Goal: Information Seeking & Learning: Learn about a topic

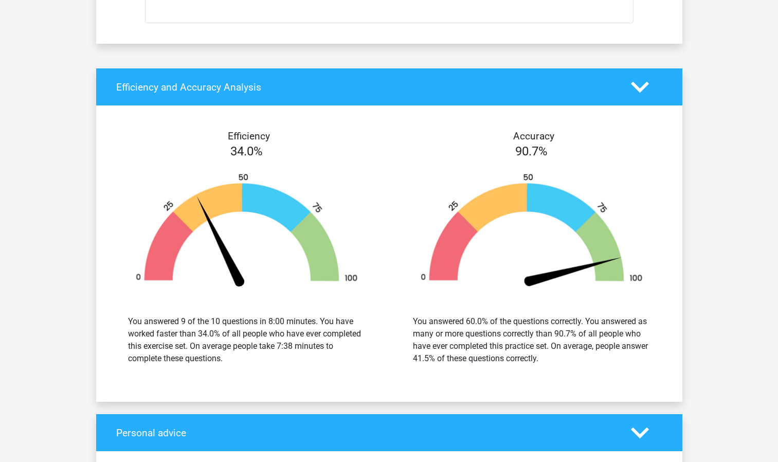
scroll to position [5806, 0]
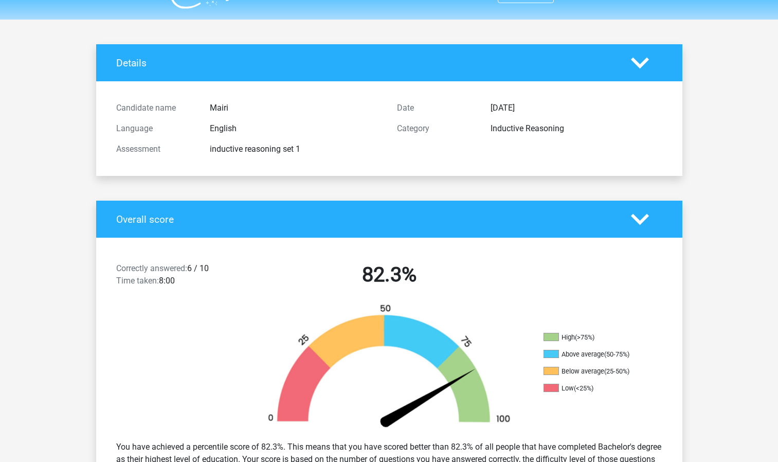
scroll to position [0, 0]
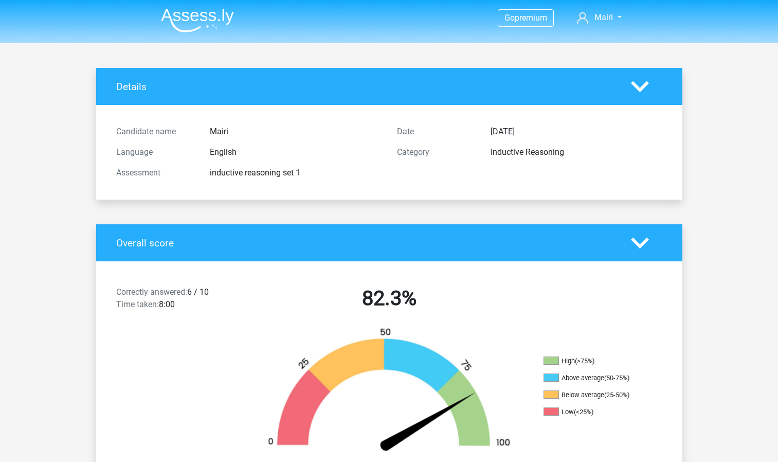
click at [183, 21] on img at bounding box center [197, 20] width 73 height 24
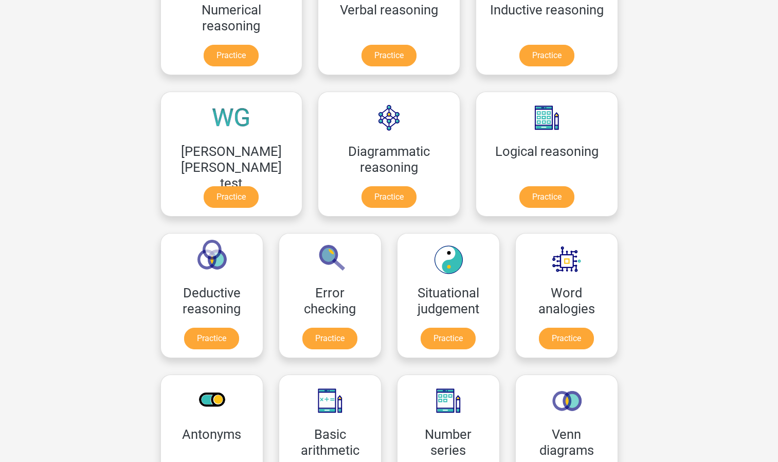
scroll to position [222, 0]
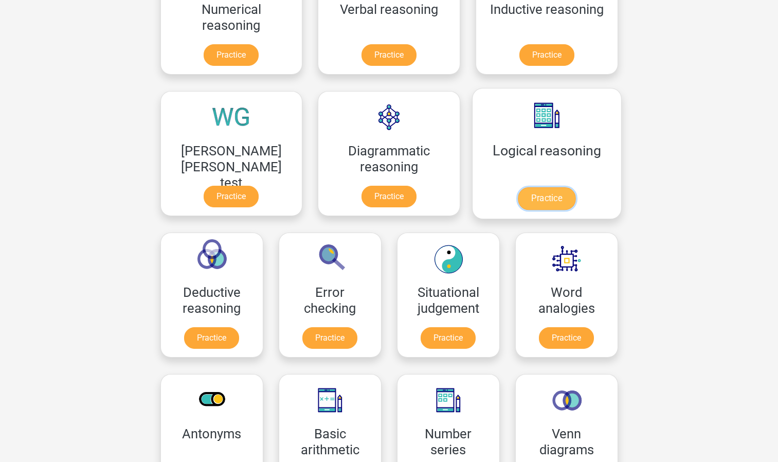
click at [518, 197] on link "Practice" at bounding box center [547, 198] width 58 height 23
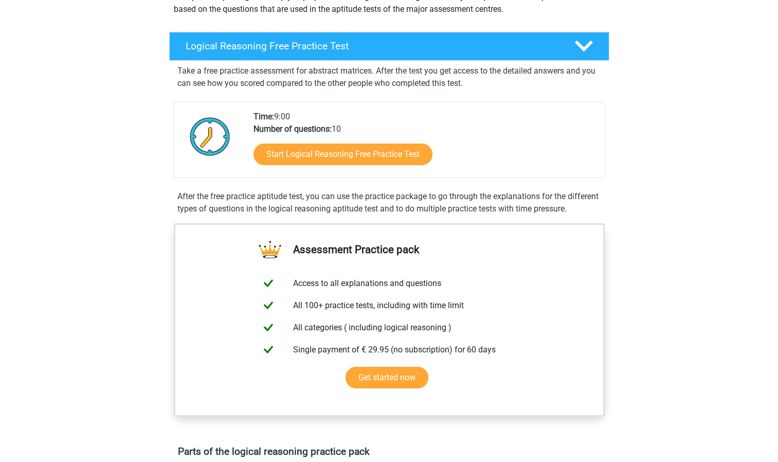
scroll to position [138, 0]
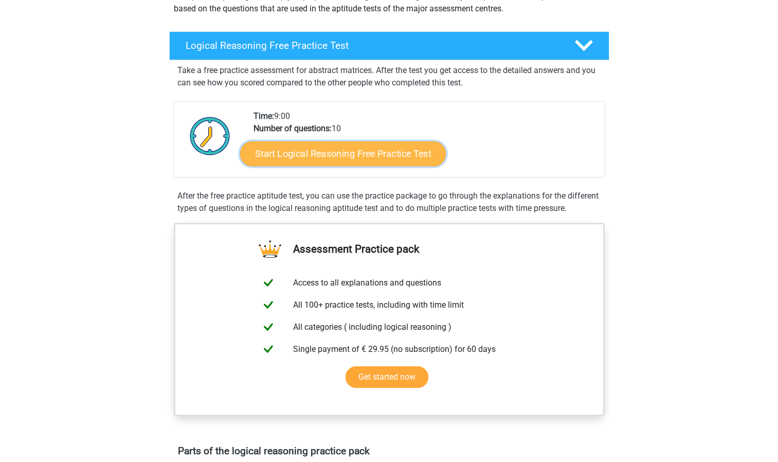
click at [312, 150] on link "Start Logical Reasoning Free Practice Test" at bounding box center [343, 153] width 206 height 25
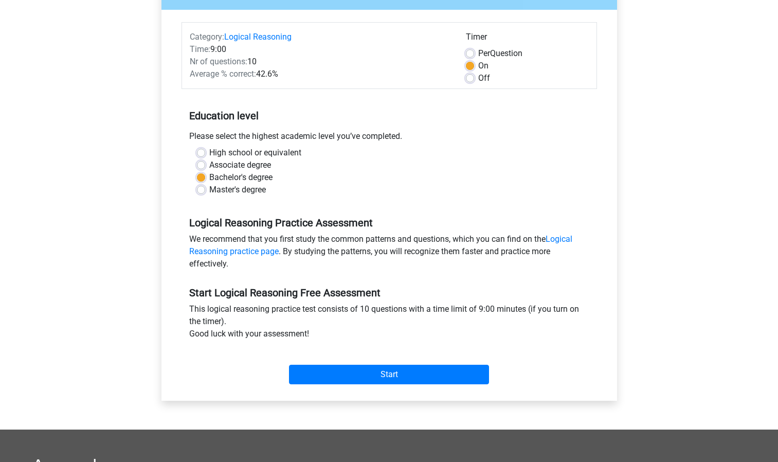
scroll to position [115, 0]
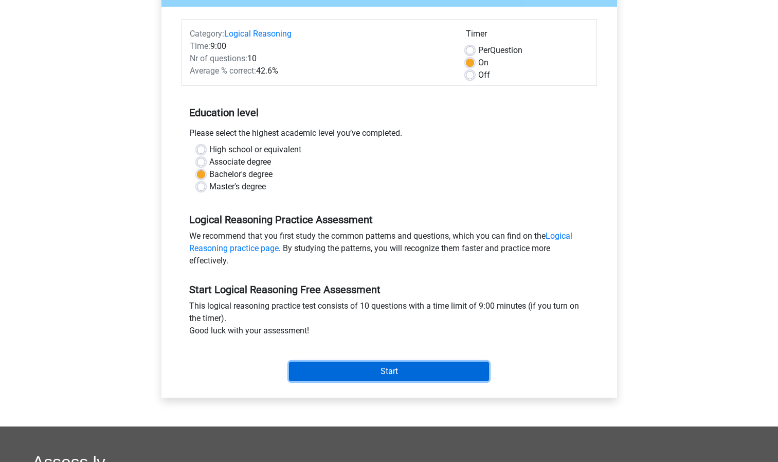
click at [318, 370] on input "Start" at bounding box center [389, 372] width 200 height 20
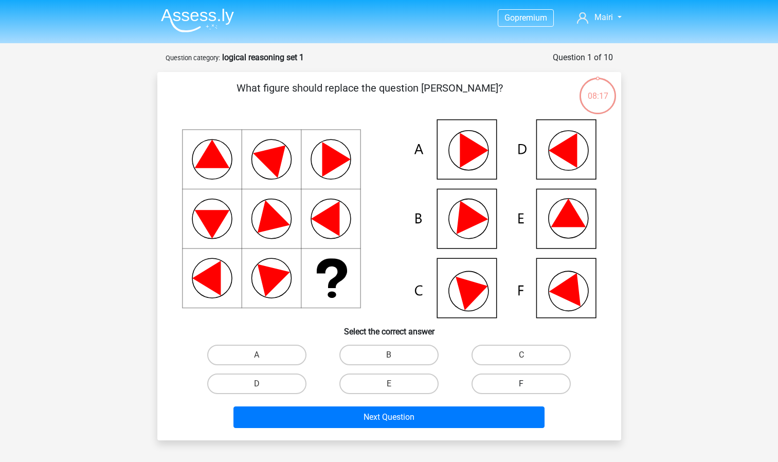
click at [485, 380] on label "F" at bounding box center [521, 383] width 99 height 21
click at [521, 384] on input "F" at bounding box center [524, 387] width 7 height 7
radio input "true"
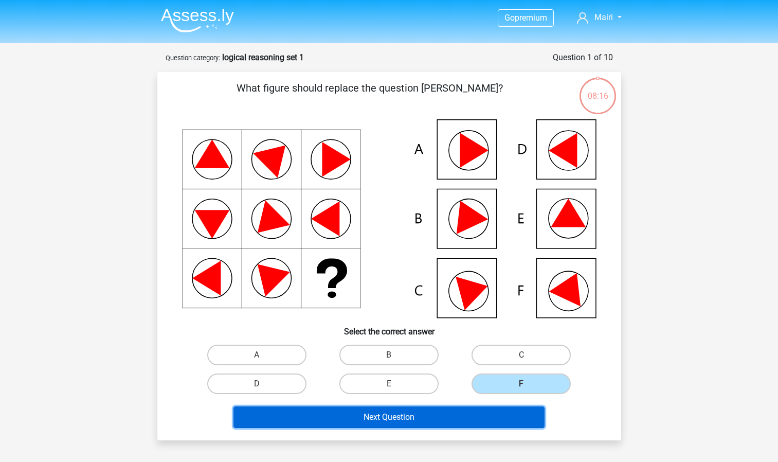
click at [457, 414] on button "Next Question" at bounding box center [388, 417] width 311 height 22
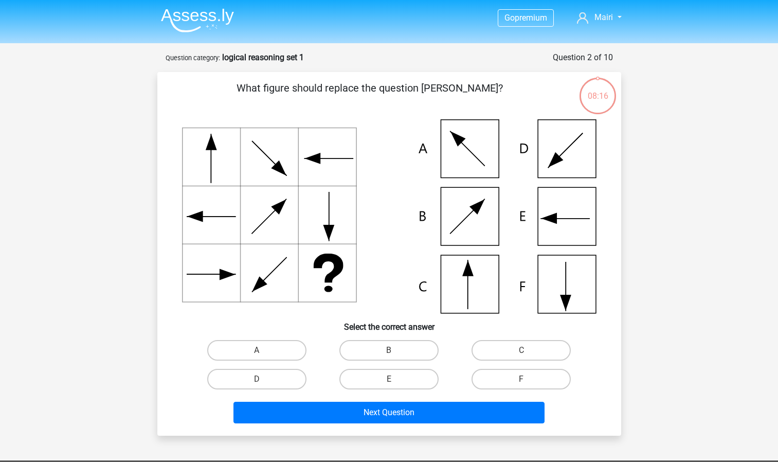
scroll to position [51, 0]
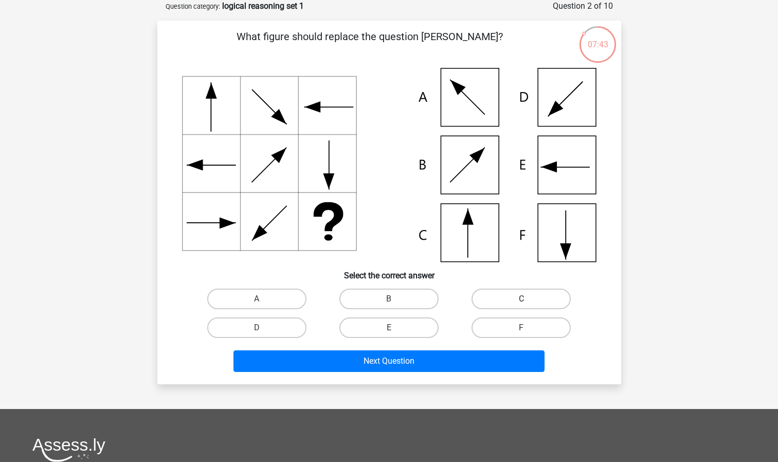
click at [499, 299] on label "C" at bounding box center [521, 298] width 99 height 21
click at [521, 299] on input "C" at bounding box center [524, 302] width 7 height 7
radio input "true"
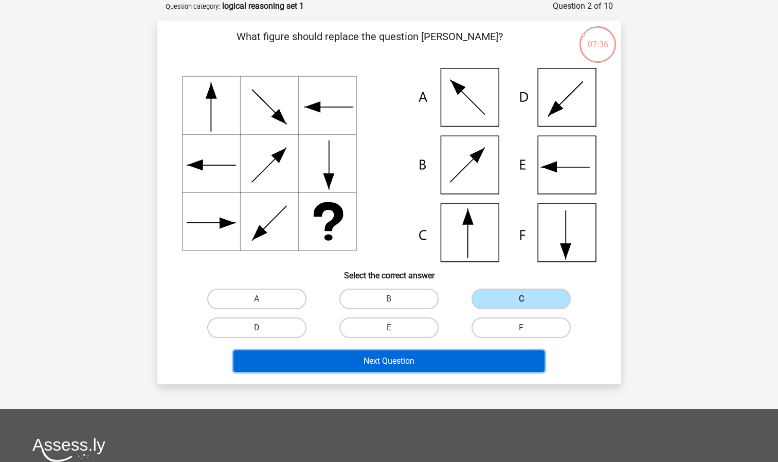
click at [351, 365] on button "Next Question" at bounding box center [388, 361] width 311 height 22
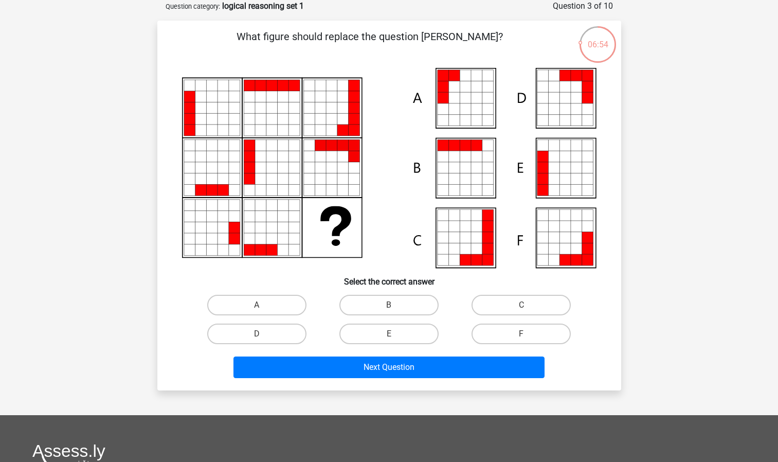
click at [261, 308] on input "A" at bounding box center [260, 308] width 7 height 7
radio input "true"
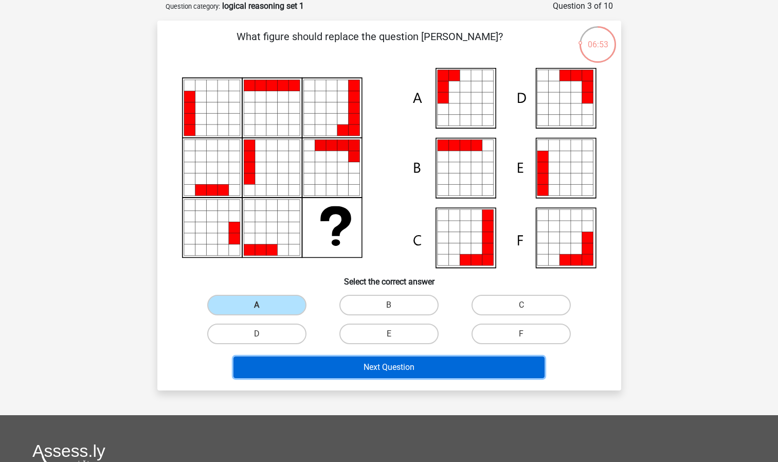
click at [283, 373] on button "Next Question" at bounding box center [388, 367] width 311 height 22
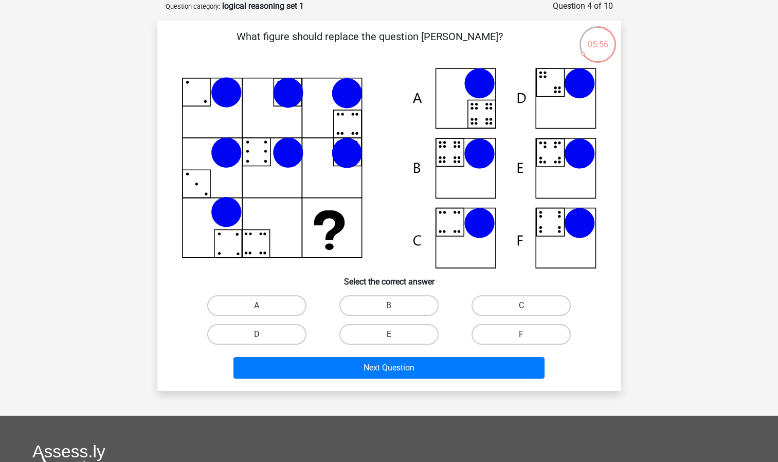
click at [374, 335] on label "E" at bounding box center [388, 334] width 99 height 21
click at [389, 335] on input "E" at bounding box center [392, 337] width 7 height 7
radio input "true"
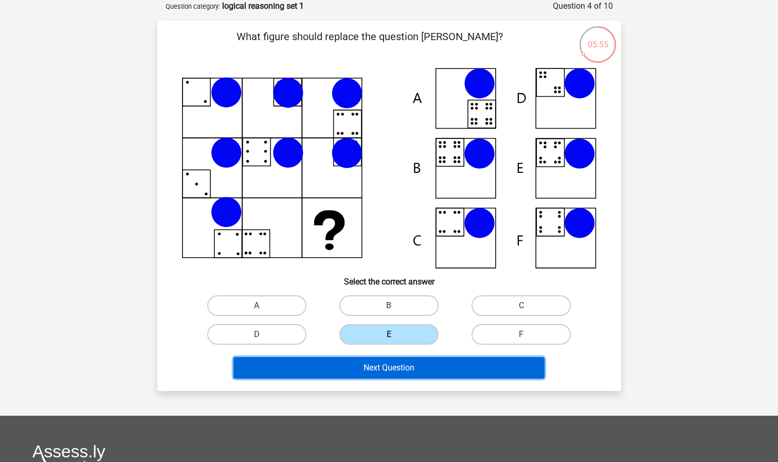
click at [336, 373] on button "Next Question" at bounding box center [388, 368] width 311 height 22
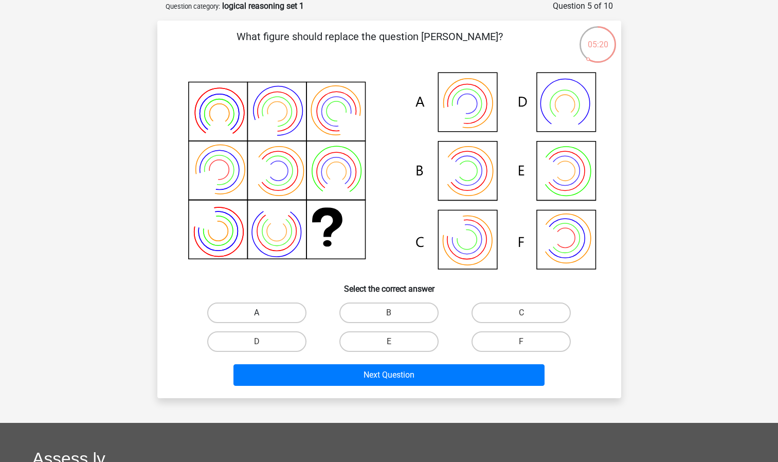
click at [269, 313] on label "A" at bounding box center [256, 312] width 99 height 21
click at [263, 313] on input "A" at bounding box center [260, 316] width 7 height 7
radio input "true"
click at [376, 316] on label "B" at bounding box center [388, 312] width 99 height 21
click at [389, 316] on input "B" at bounding box center [392, 316] width 7 height 7
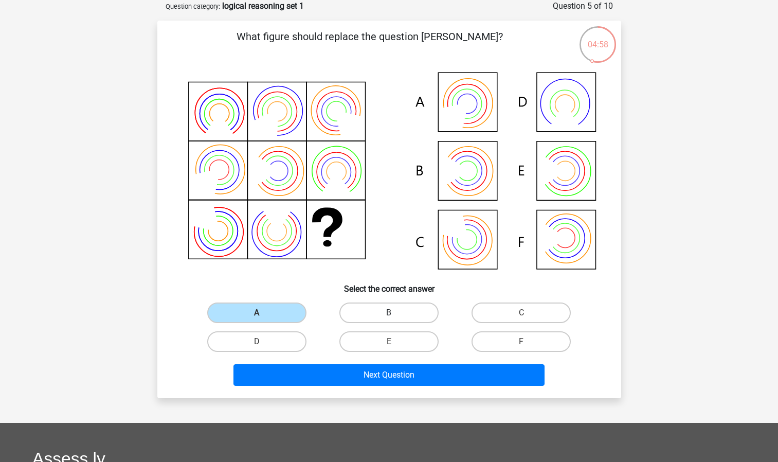
radio input "true"
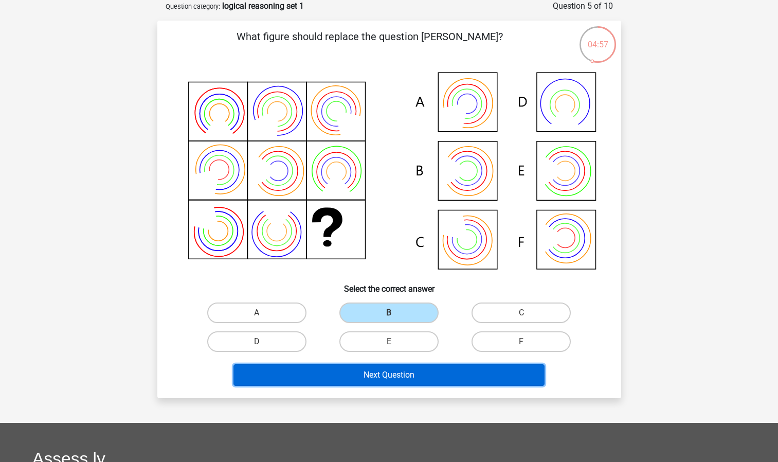
click at [343, 377] on button "Next Question" at bounding box center [388, 375] width 311 height 22
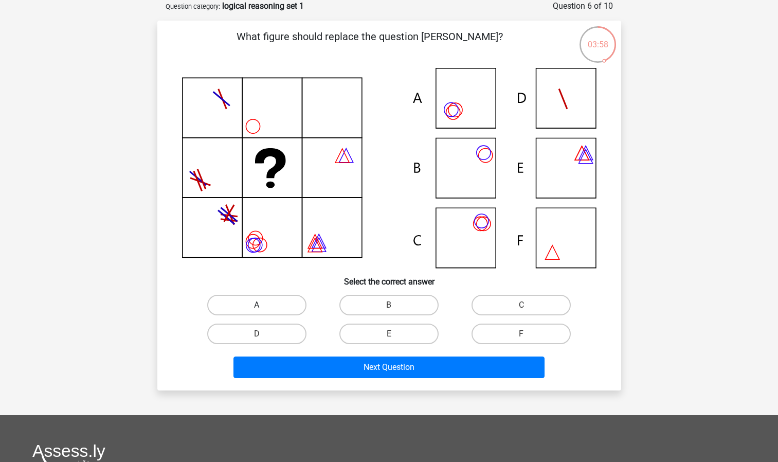
click at [283, 312] on label "A" at bounding box center [256, 305] width 99 height 21
click at [263, 312] on input "A" at bounding box center [260, 308] width 7 height 7
radio input "true"
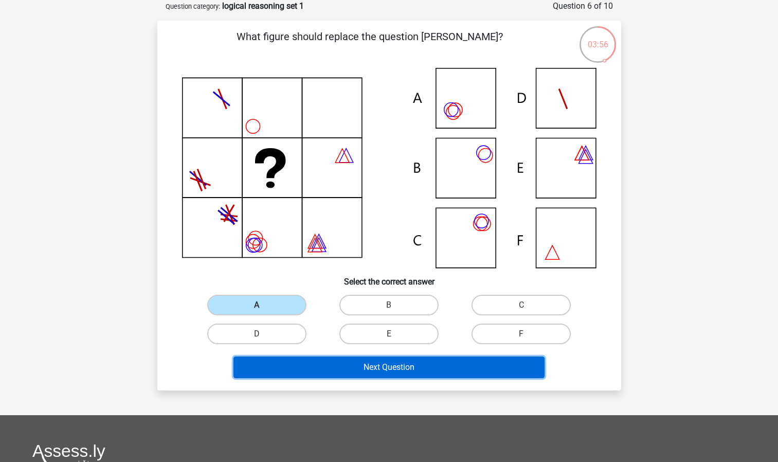
click at [301, 372] on button "Next Question" at bounding box center [388, 367] width 311 height 22
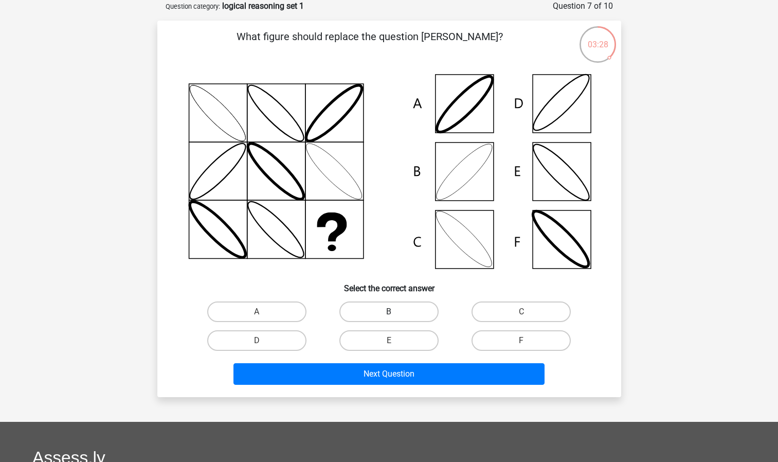
click at [377, 310] on label "B" at bounding box center [388, 311] width 99 height 21
click at [389, 312] on input "B" at bounding box center [392, 315] width 7 height 7
radio input "true"
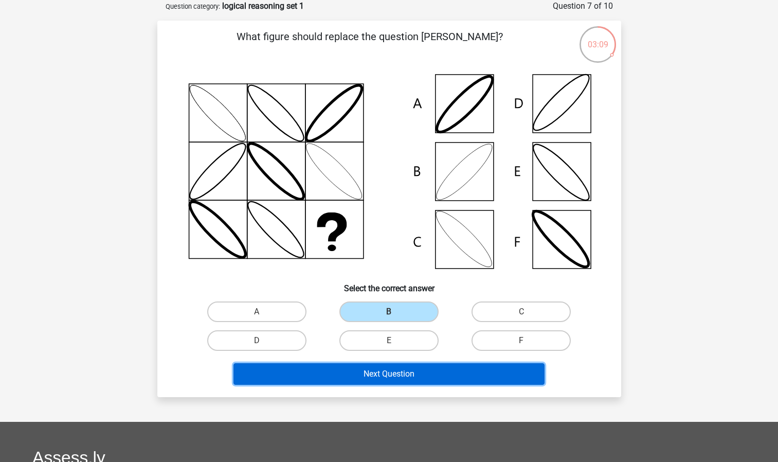
click at [311, 371] on button "Next Question" at bounding box center [388, 374] width 311 height 22
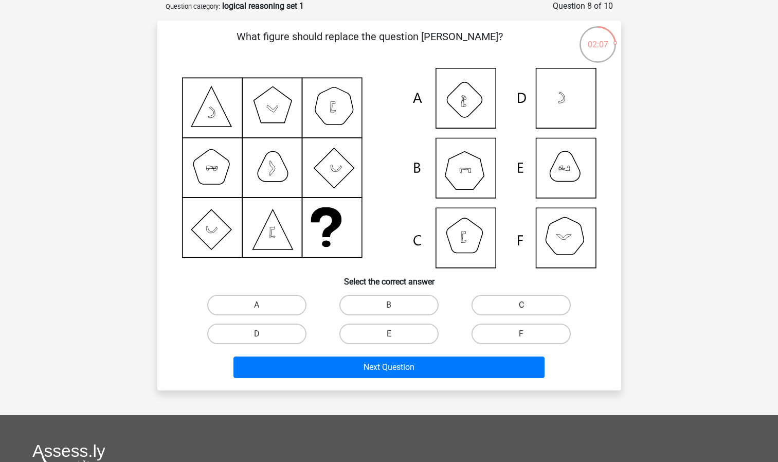
click at [496, 304] on label "C" at bounding box center [521, 305] width 99 height 21
click at [521, 305] on input "C" at bounding box center [524, 308] width 7 height 7
radio input "true"
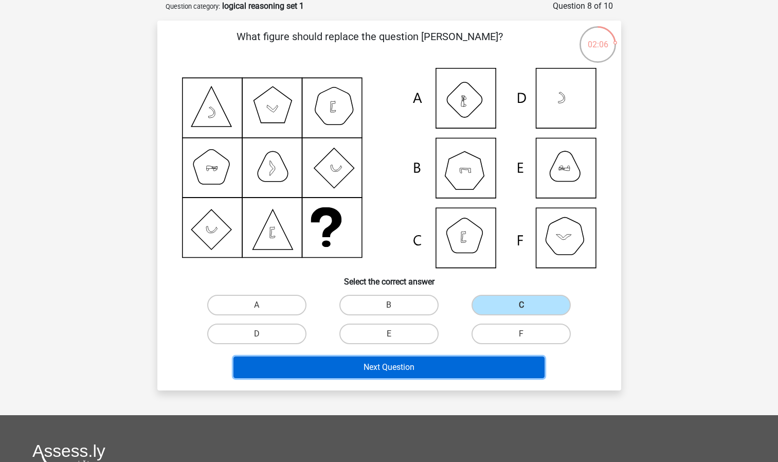
click at [357, 366] on button "Next Question" at bounding box center [388, 367] width 311 height 22
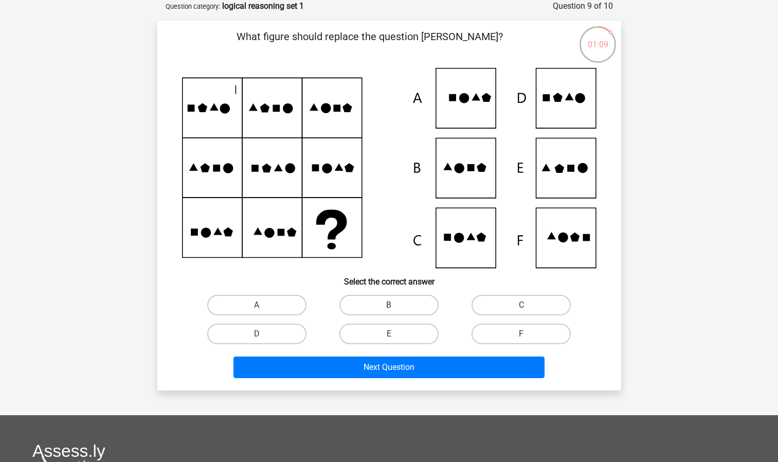
drag, startPoint x: 568, startPoint y: 152, endPoint x: 474, endPoint y: 277, distance: 156.7
click at [474, 277] on div "What figure should replace the question [PERSON_NAME]?" at bounding box center [389, 205] width 456 height 353
click at [391, 337] on input "E" at bounding box center [392, 337] width 7 height 7
radio input "true"
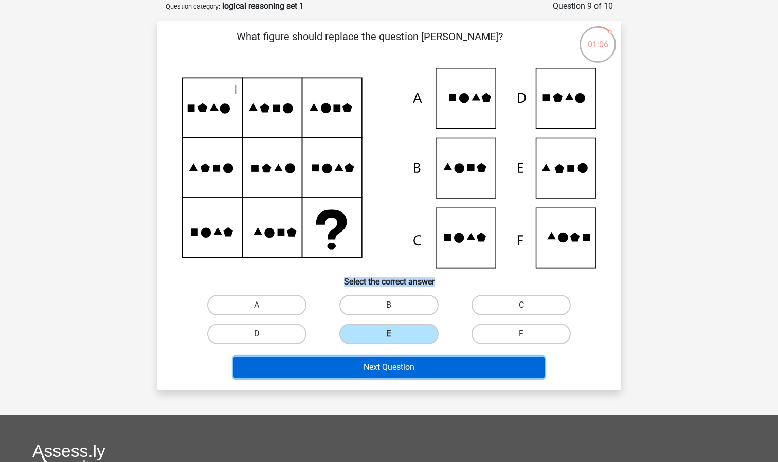
click at [365, 373] on button "Next Question" at bounding box center [388, 367] width 311 height 22
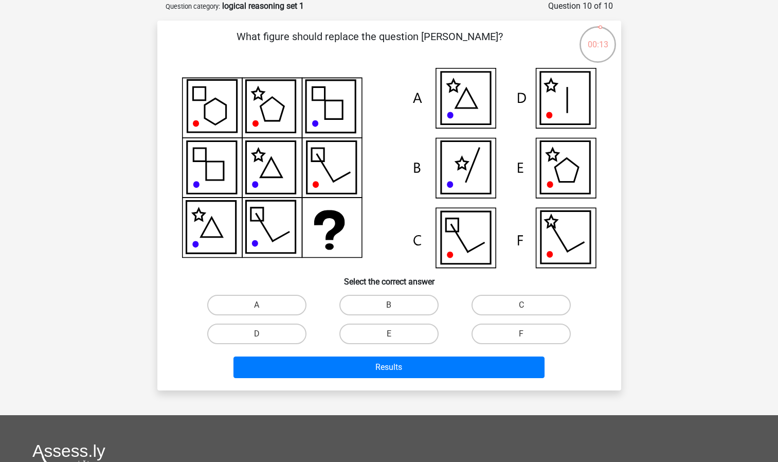
click at [509, 150] on icon at bounding box center [389, 168] width 414 height 200
click at [236, 333] on label "D" at bounding box center [256, 333] width 99 height 21
click at [257, 334] on input "D" at bounding box center [260, 337] width 7 height 7
radio input "true"
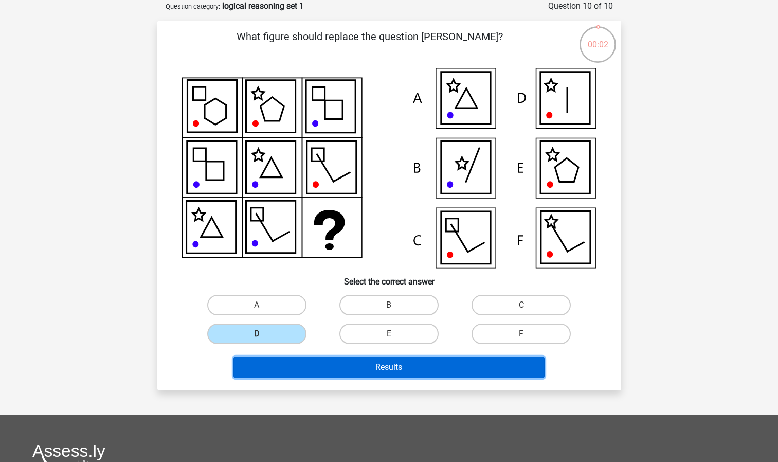
click at [300, 368] on button "Results" at bounding box center [388, 367] width 311 height 22
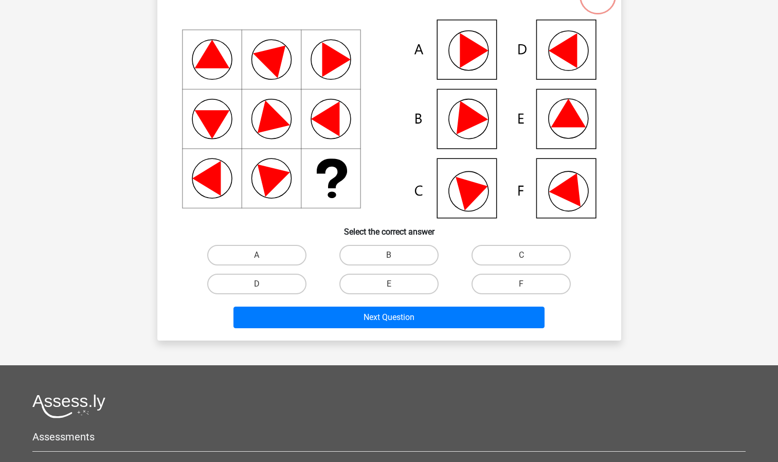
scroll to position [53, 0]
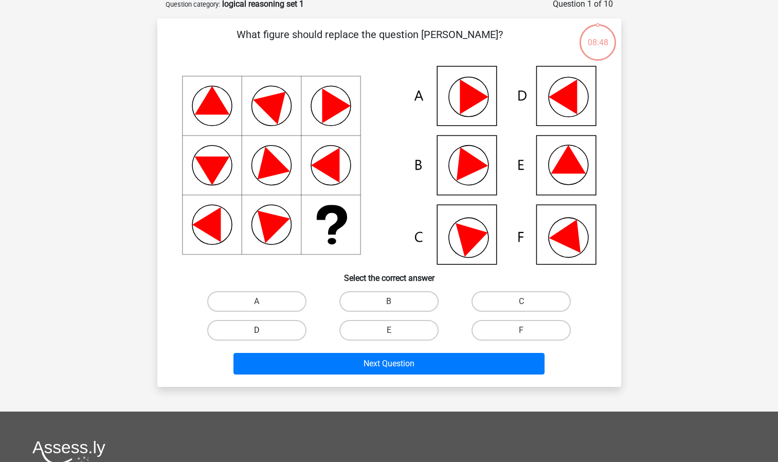
click at [237, 332] on label "D" at bounding box center [256, 330] width 99 height 21
click at [257, 332] on input "D" at bounding box center [260, 333] width 7 height 7
radio input "true"
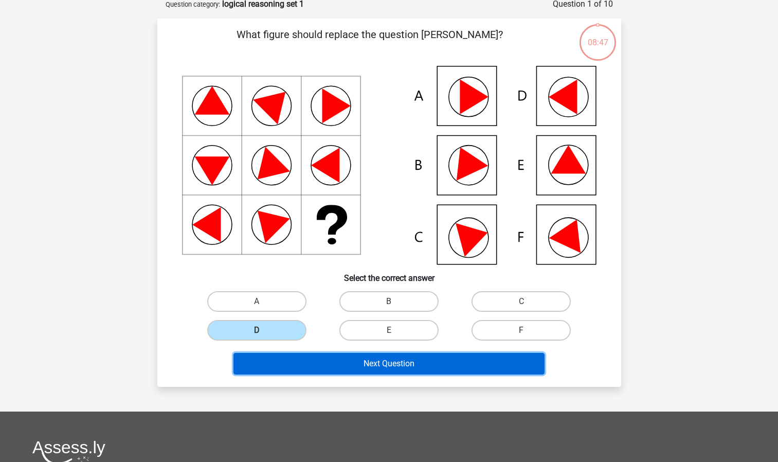
click at [267, 365] on button "Next Question" at bounding box center [388, 364] width 311 height 22
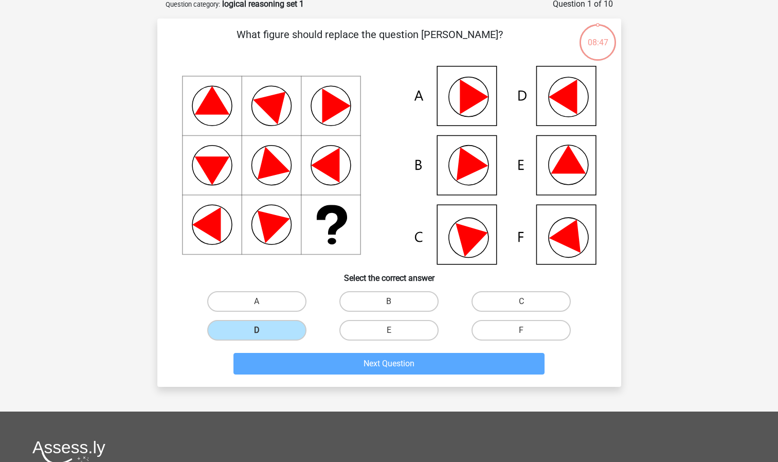
scroll to position [51, 0]
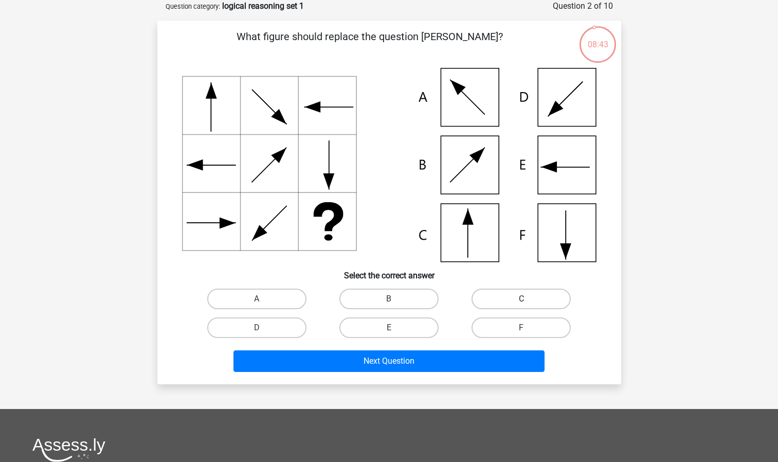
click at [494, 296] on label "C" at bounding box center [521, 298] width 99 height 21
click at [521, 299] on input "C" at bounding box center [524, 302] width 7 height 7
radio input "true"
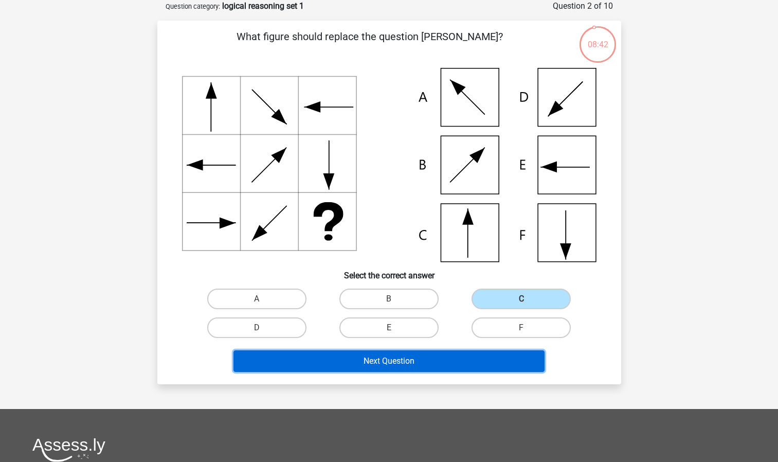
click at [420, 355] on button "Next Question" at bounding box center [388, 361] width 311 height 22
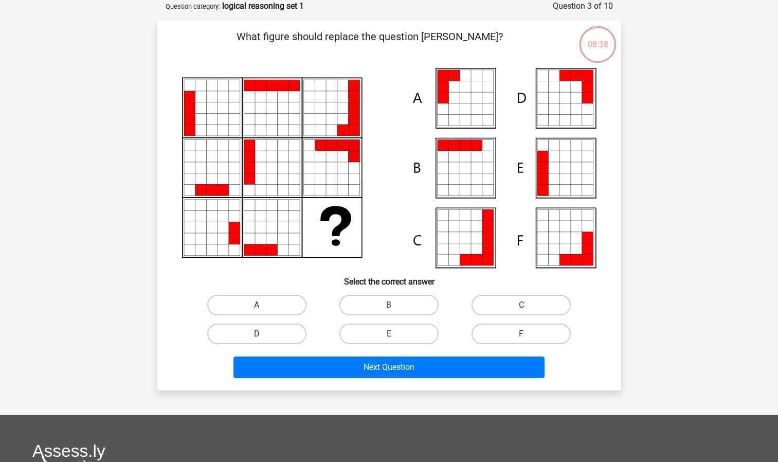
click at [266, 300] on label "A" at bounding box center [256, 305] width 99 height 21
click at [263, 305] on input "A" at bounding box center [260, 308] width 7 height 7
radio input "true"
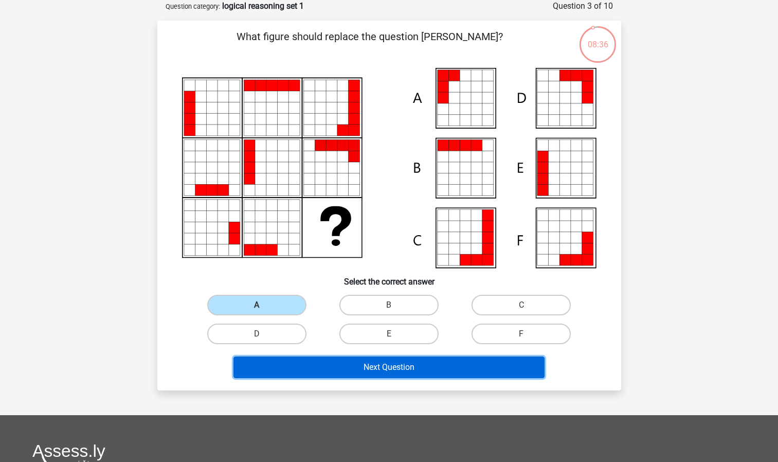
click at [363, 371] on button "Next Question" at bounding box center [388, 367] width 311 height 22
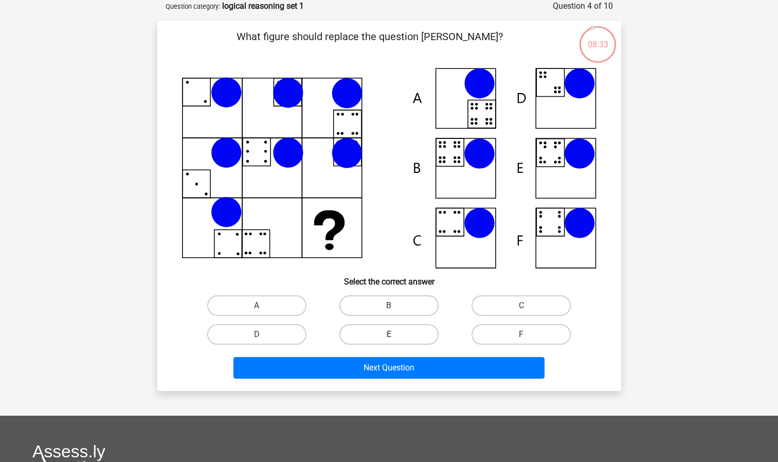
click at [373, 329] on label "E" at bounding box center [388, 334] width 99 height 21
click at [389, 334] on input "E" at bounding box center [392, 337] width 7 height 7
radio input "true"
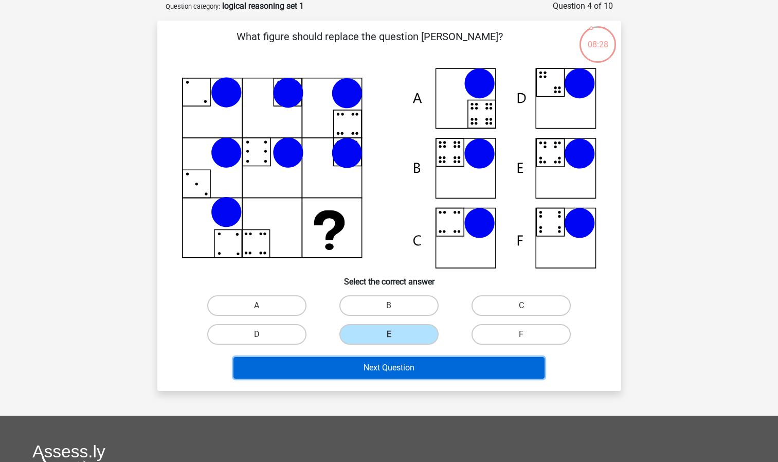
click at [333, 365] on button "Next Question" at bounding box center [388, 368] width 311 height 22
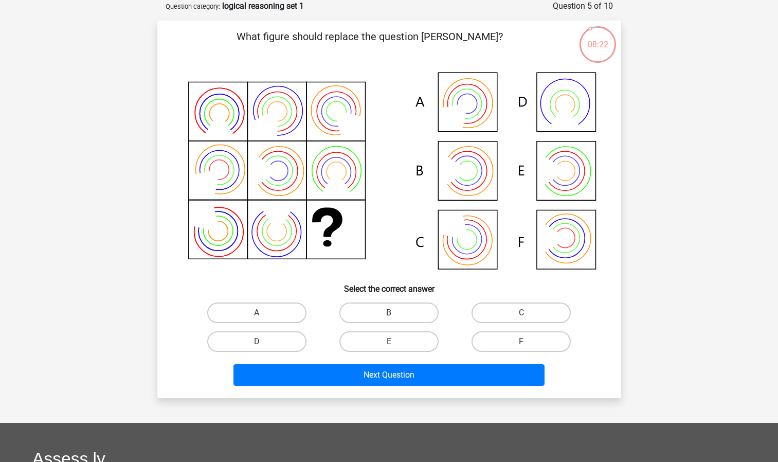
click at [371, 309] on label "B" at bounding box center [388, 312] width 99 height 21
click at [389, 313] on input "B" at bounding box center [392, 316] width 7 height 7
radio input "true"
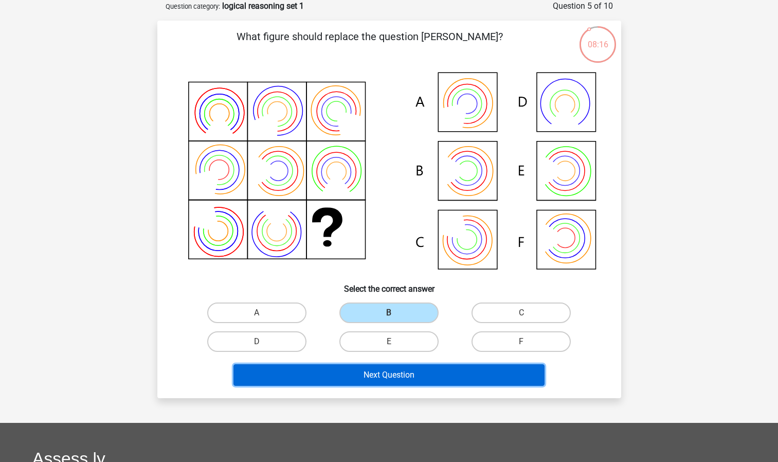
click at [344, 367] on button "Next Question" at bounding box center [388, 375] width 311 height 22
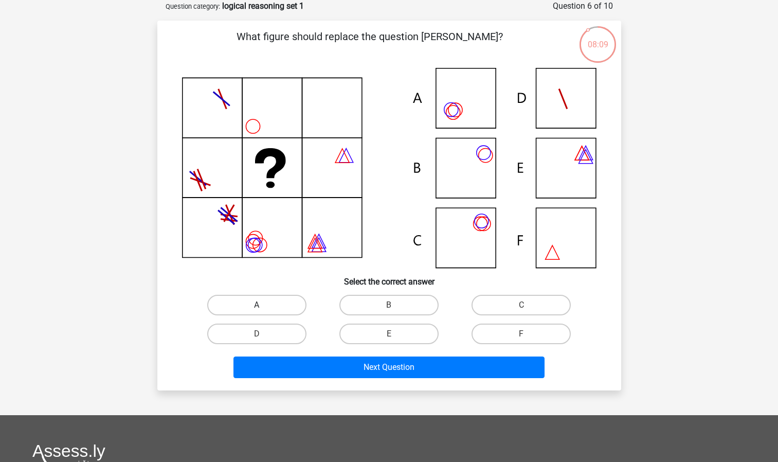
click at [251, 306] on label "A" at bounding box center [256, 305] width 99 height 21
click at [257, 306] on input "A" at bounding box center [260, 308] width 7 height 7
radio input "true"
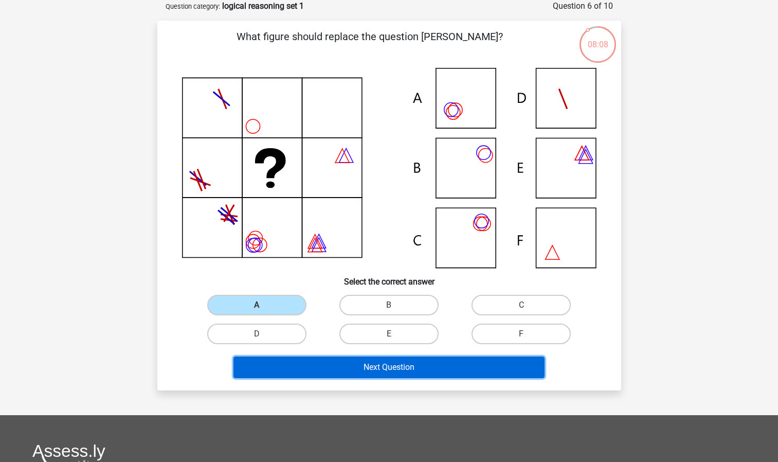
click at [266, 362] on button "Next Question" at bounding box center [388, 367] width 311 height 22
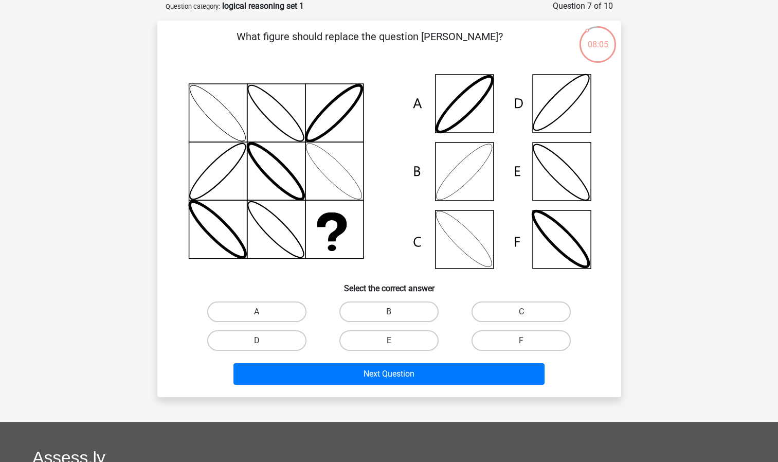
click at [381, 314] on label "B" at bounding box center [388, 311] width 99 height 21
click at [389, 314] on input "B" at bounding box center [392, 315] width 7 height 7
radio input "true"
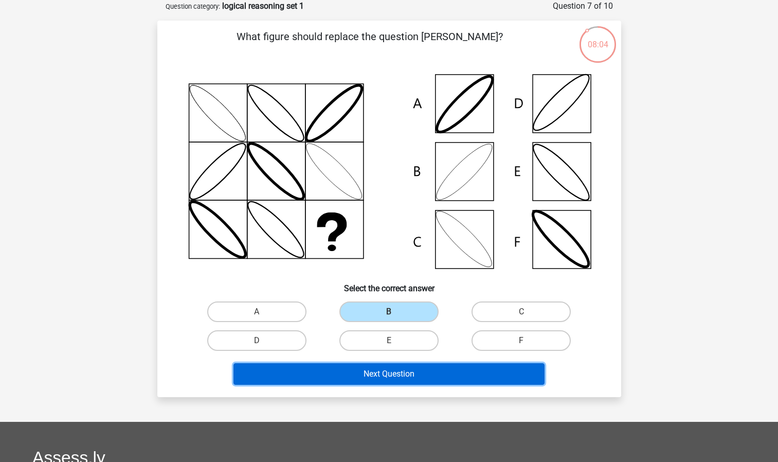
click at [352, 369] on button "Next Question" at bounding box center [388, 374] width 311 height 22
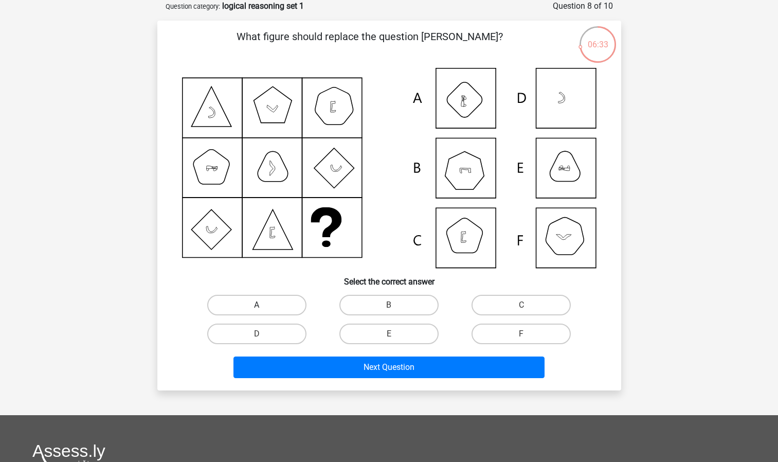
click at [262, 300] on label "A" at bounding box center [256, 305] width 99 height 21
click at [262, 305] on input "A" at bounding box center [260, 308] width 7 height 7
radio input "true"
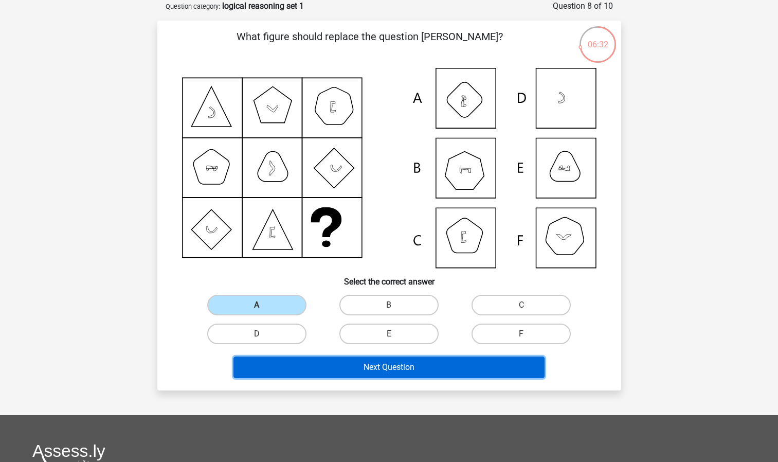
click at [343, 370] on button "Next Question" at bounding box center [388, 367] width 311 height 22
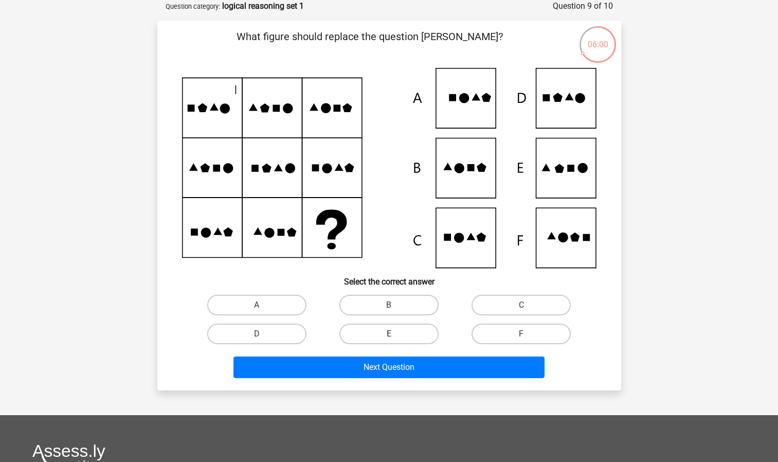
click at [362, 331] on label "E" at bounding box center [388, 333] width 99 height 21
click at [389, 334] on input "E" at bounding box center [392, 337] width 7 height 7
radio input "true"
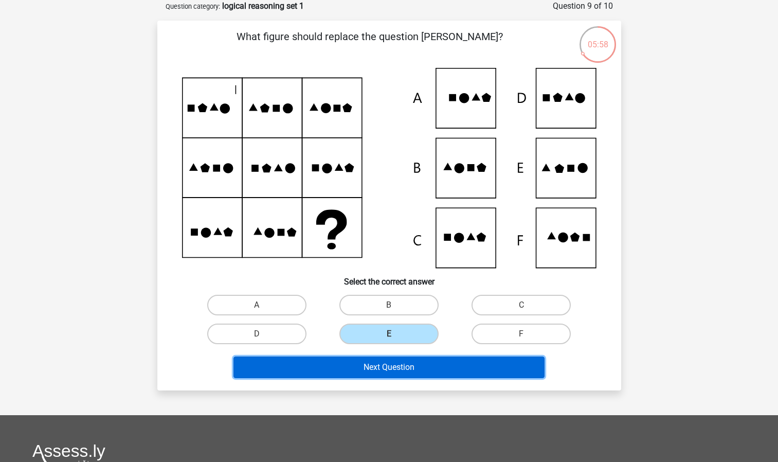
click at [353, 372] on button "Next Question" at bounding box center [388, 367] width 311 height 22
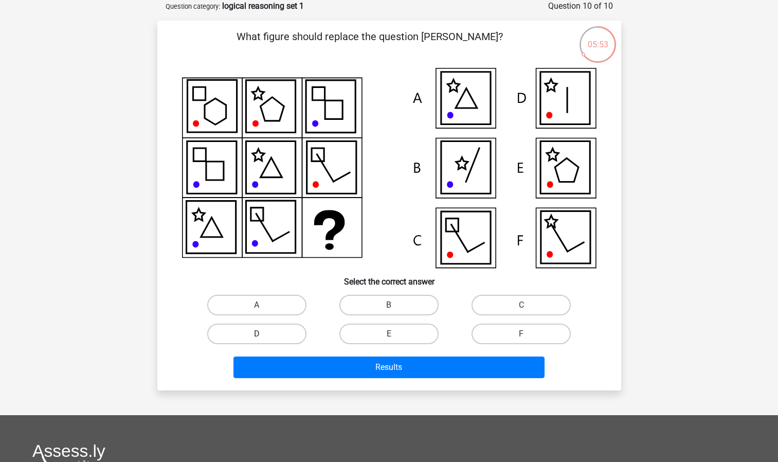
click at [268, 335] on label "D" at bounding box center [256, 333] width 99 height 21
click at [263, 335] on input "D" at bounding box center [260, 337] width 7 height 7
radio input "true"
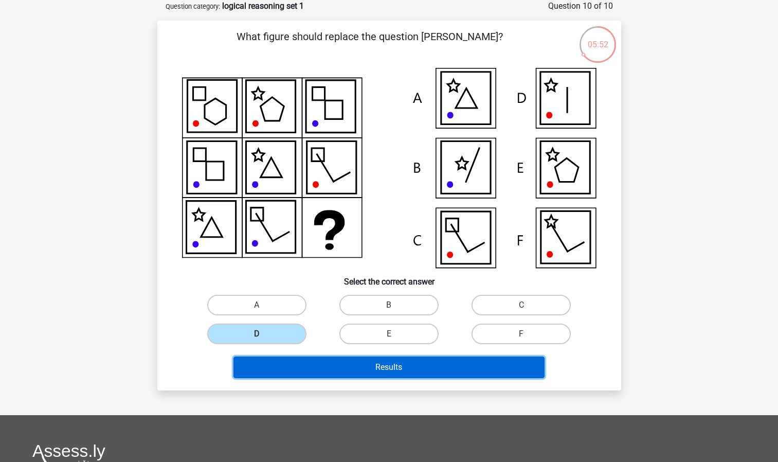
click at [306, 368] on button "Results" at bounding box center [388, 367] width 311 height 22
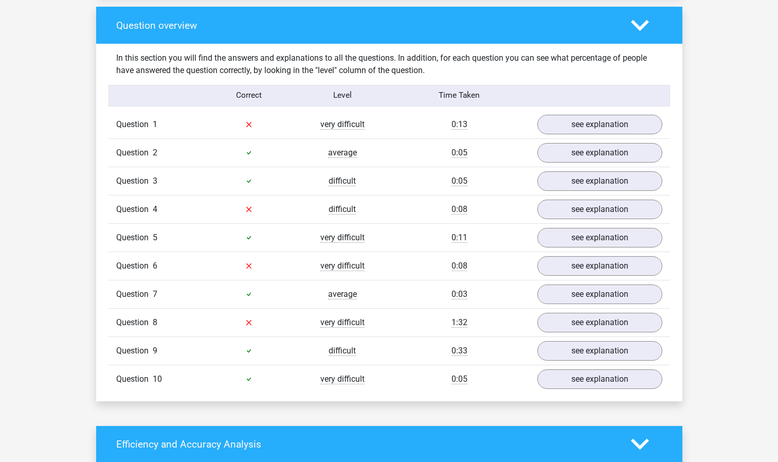
scroll to position [756, 0]
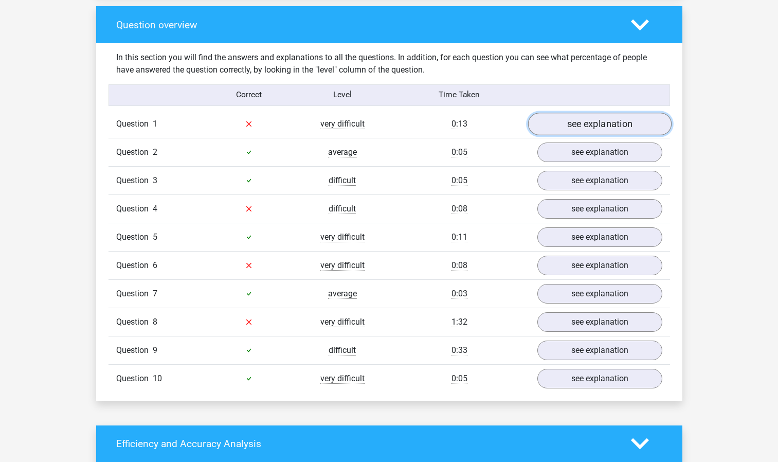
click at [569, 123] on link "see explanation" at bounding box center [599, 124] width 143 height 23
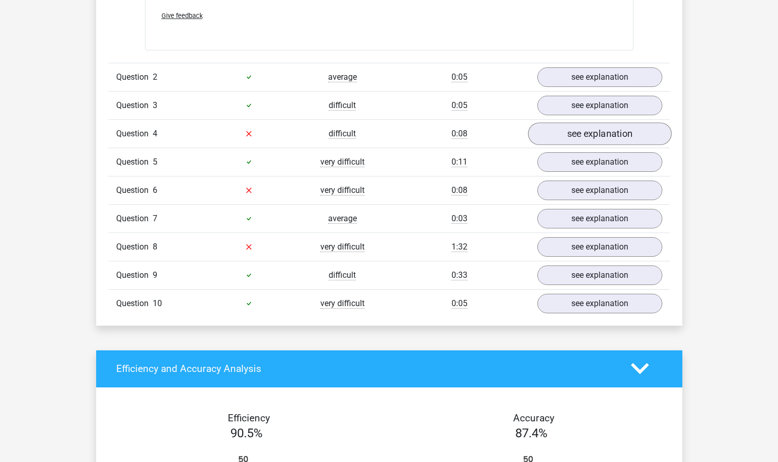
scroll to position [1536, 0]
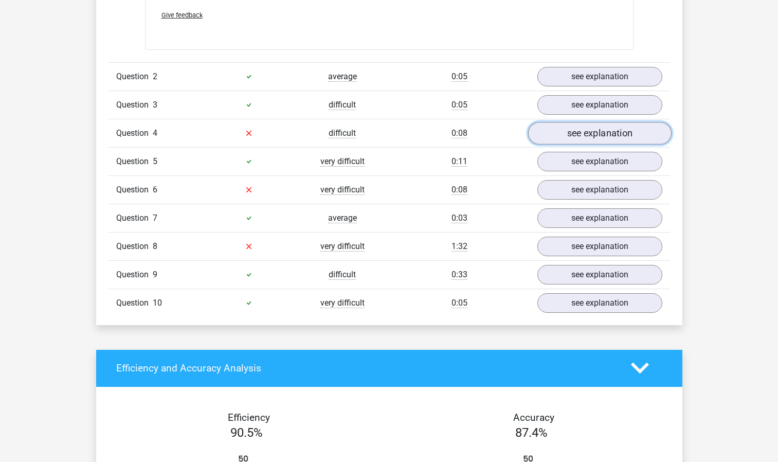
click at [549, 136] on link "see explanation" at bounding box center [599, 133] width 143 height 23
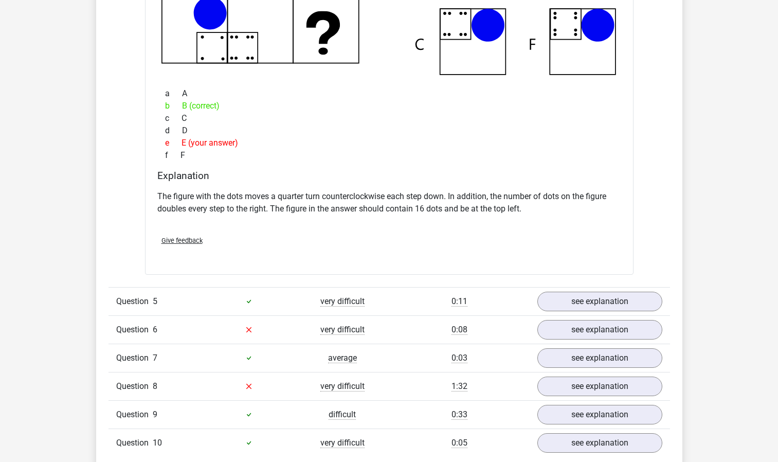
scroll to position [1950, 0]
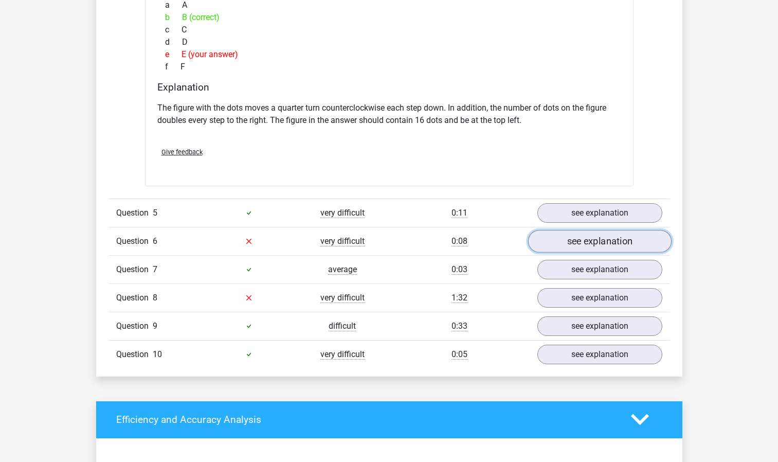
click at [556, 246] on link "see explanation" at bounding box center [599, 241] width 143 height 23
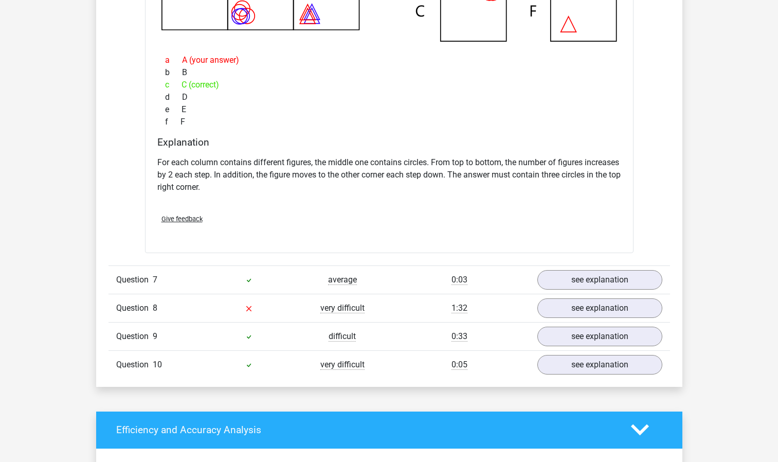
scroll to position [2417, 0]
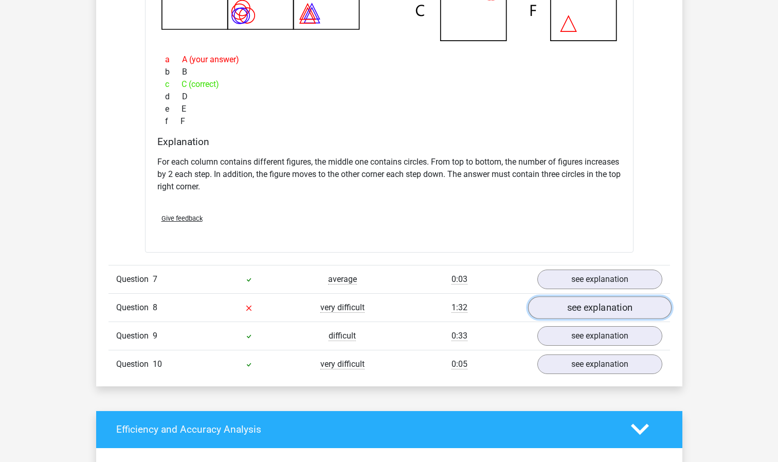
click at [570, 302] on link "see explanation" at bounding box center [599, 307] width 143 height 23
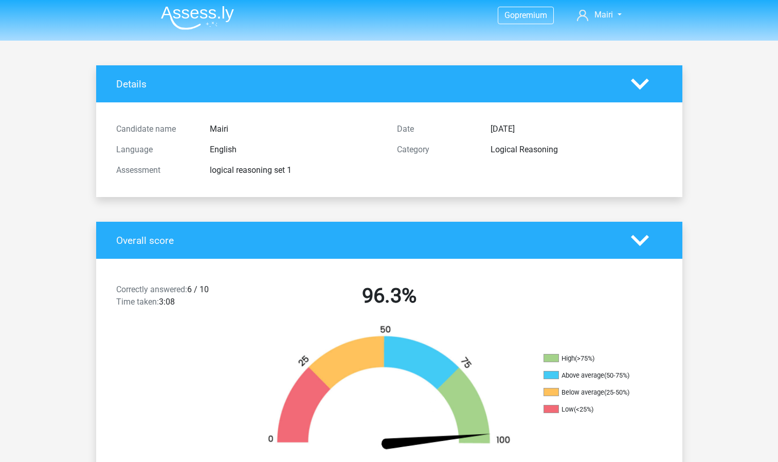
scroll to position [0, 0]
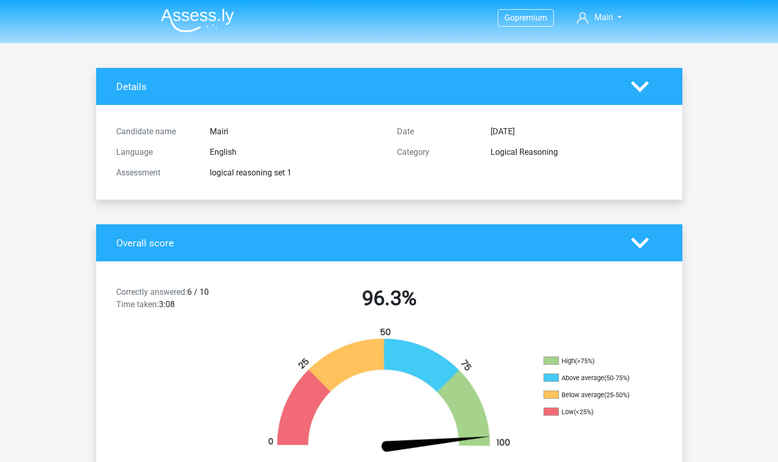
click at [203, 19] on img at bounding box center [197, 20] width 73 height 24
